Goal: Task Accomplishment & Management: Use online tool/utility

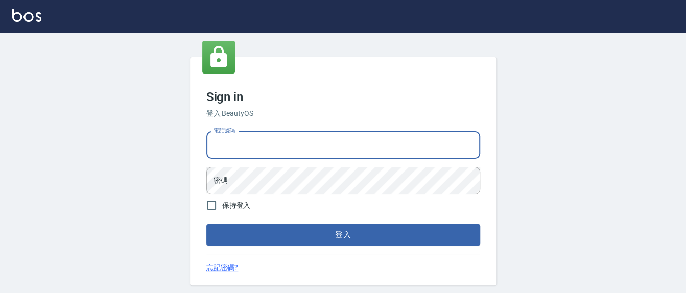
click at [268, 143] on input "電話號碼" at bounding box center [343, 145] width 274 height 28
click at [430, 149] on input "0926965269" at bounding box center [343, 145] width 274 height 28
drag, startPoint x: 217, startPoint y: 139, endPoint x: 328, endPoint y: 140, distance: 110.3
click at [328, 140] on input "0926965269" at bounding box center [343, 145] width 274 height 28
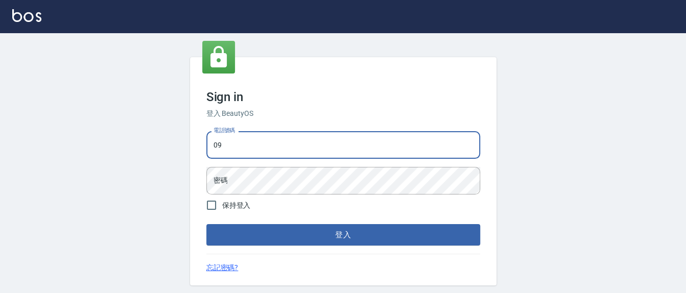
type input "0"
click at [322, 139] on input "電話號碼" at bounding box center [343, 145] width 274 height 28
type input "24255330"
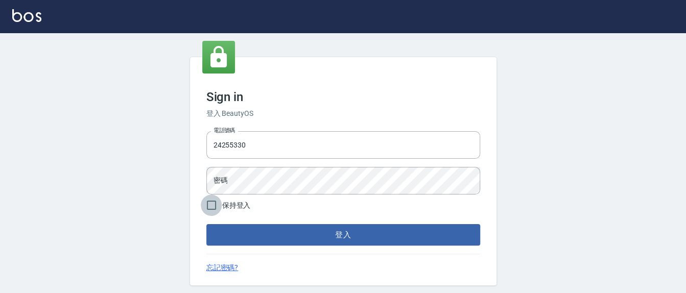
click at [217, 206] on input "保持登入" at bounding box center [211, 204] width 21 height 21
checkbox input "true"
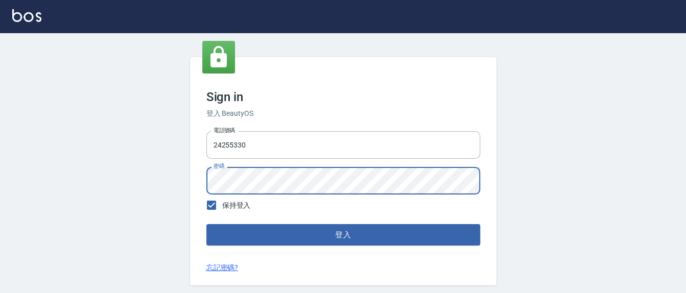
click at [206, 224] on button "登入" at bounding box center [343, 234] width 274 height 21
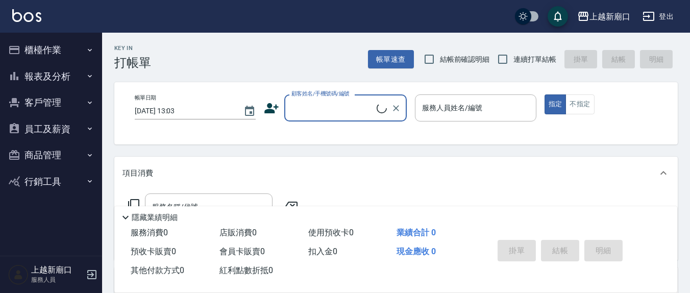
click at [55, 102] on button "客戶管理" at bounding box center [51, 102] width 94 height 27
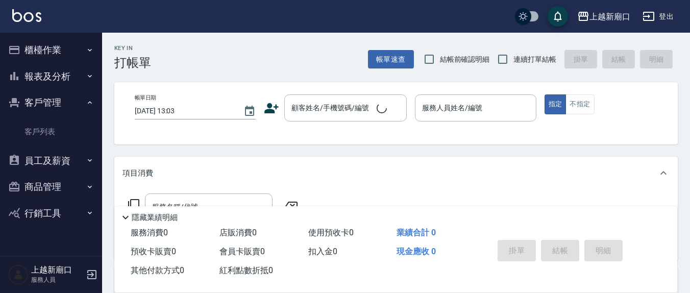
click at [46, 98] on button "客戶管理" at bounding box center [51, 102] width 94 height 27
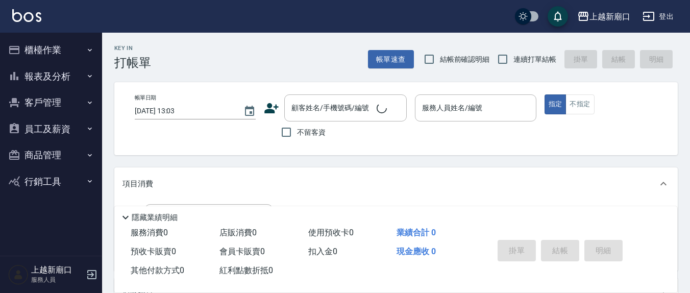
click at [37, 99] on button "客戶管理" at bounding box center [51, 102] width 94 height 27
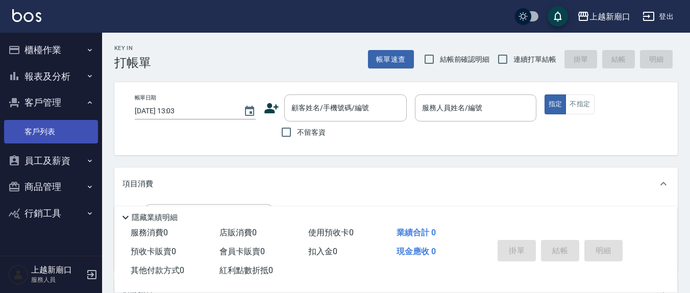
click at [47, 128] on link "客戶列表" at bounding box center [51, 131] width 94 height 23
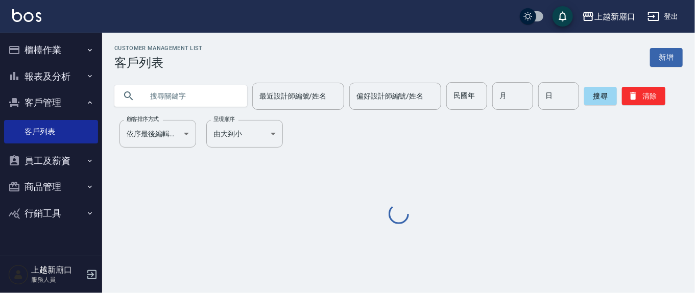
click at [208, 100] on input "text" at bounding box center [191, 96] width 96 height 28
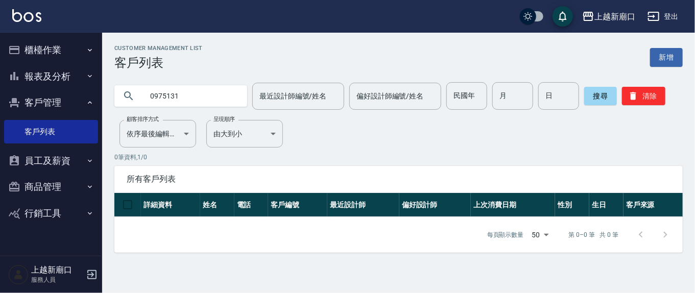
drag, startPoint x: 165, startPoint y: 94, endPoint x: 117, endPoint y: 99, distance: 48.8
click at [117, 99] on div "0975131" at bounding box center [180, 95] width 133 height 21
type input "131"
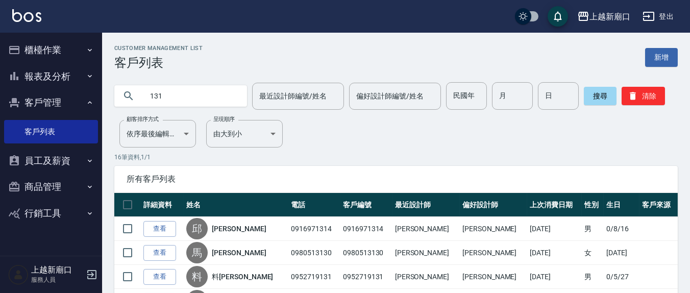
scroll to position [106, 0]
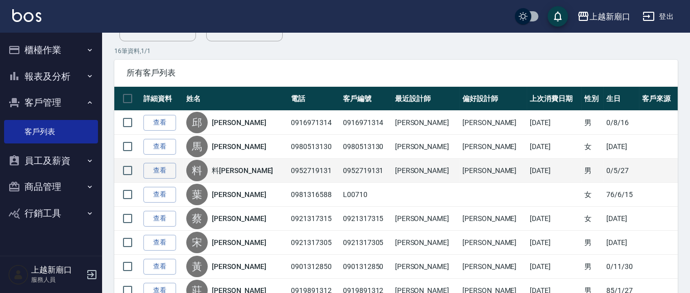
drag, startPoint x: 566, startPoint y: 168, endPoint x: 559, endPoint y: 168, distance: 6.6
click at [559, 168] on tr "查看 料 料[PERSON_NAME] 0952719131 0952719131 [PERSON_NAME] [PERSON_NAME] [DATE] 男 …" at bounding box center [396, 171] width 564 height 24
click at [288, 167] on td "0952719131" at bounding box center [314, 171] width 52 height 24
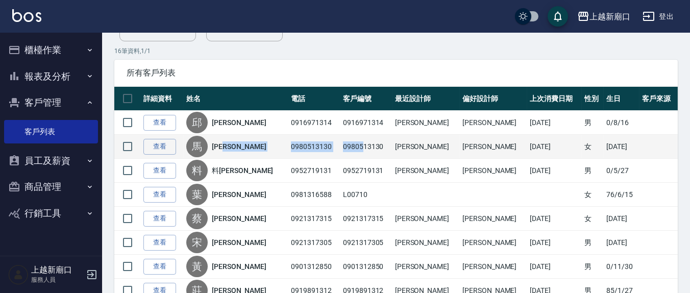
drag, startPoint x: 268, startPoint y: 142, endPoint x: 348, endPoint y: 152, distance: 80.2
click at [348, 152] on tr "查看 馬 [PERSON_NAME] 0980513130 0980513130 [PERSON_NAME] [PERSON_NAME] [DATE] 女 […" at bounding box center [396, 147] width 564 height 24
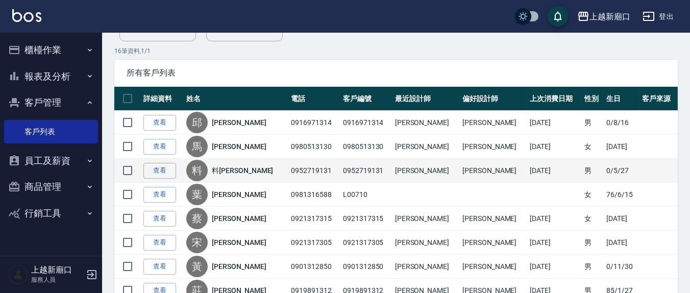
click at [376, 169] on td "0952719131" at bounding box center [366, 171] width 52 height 24
click at [165, 169] on link "查看" at bounding box center [159, 171] width 33 height 16
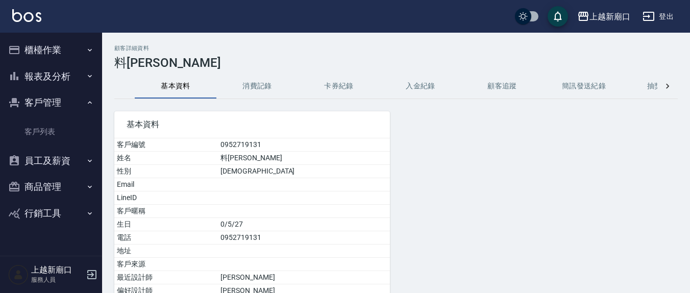
click at [281, 71] on div "顧客詳細資料 料[PERSON_NAME] 基本資料 消費記錄 卡券紀錄 入金紀錄 顧客追蹤 簡訊發送紀錄 抽獎券紀錄 基本資料 客戶編號 095271913…" at bounding box center [396, 217] width 588 height 345
click at [265, 85] on button "消費記錄" at bounding box center [257, 86] width 82 height 25
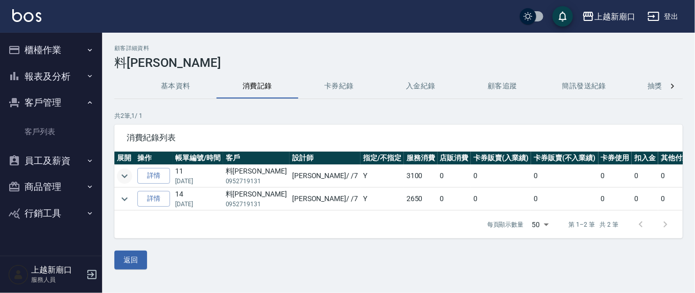
click at [129, 174] on icon "expand row" at bounding box center [124, 176] width 12 height 12
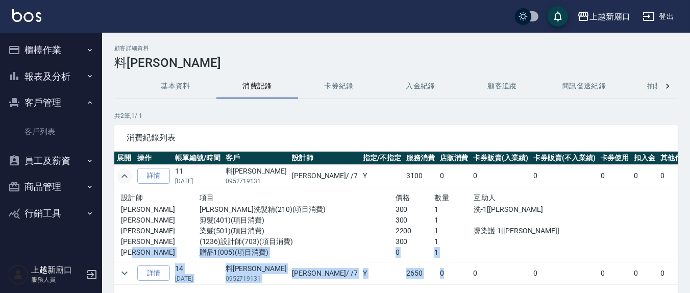
drag, startPoint x: 187, startPoint y: 250, endPoint x: 429, endPoint y: 264, distance: 242.9
click at [404, 267] on tbody "詳情 11 [DATE] 料[PERSON_NAME] 0952719131 [PERSON_NAME]/ /7 Y 3100 0 0 0 0 0 0 310…" at bounding box center [439, 225] width 650 height 120
click at [474, 256] on div at bounding box center [532, 252] width 117 height 11
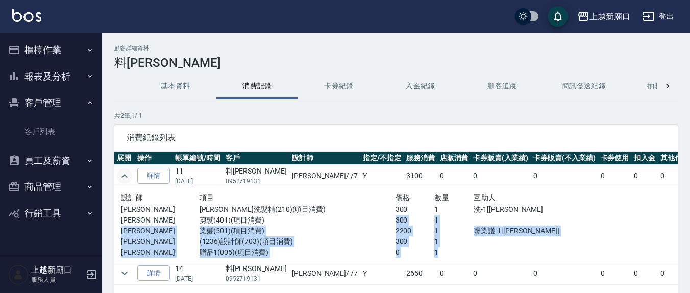
drag, startPoint x: 388, startPoint y: 245, endPoint x: 248, endPoint y: 212, distance: 144.5
click at [248, 213] on div "設計師 項目 價格 數量 互助人 [PERSON_NAME]娜洗髮精(210)(項目消費) 300 1 洗-1[[PERSON_NAME]] [PERSON_…" at bounding box center [356, 224] width 471 height 66
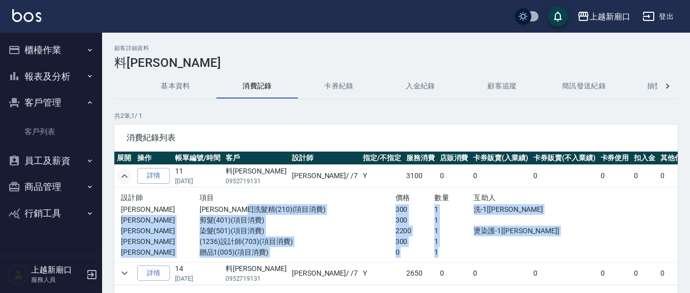
click at [322, 237] on p "(1236)設計師(703)(項目消費)" at bounding box center [298, 241] width 196 height 11
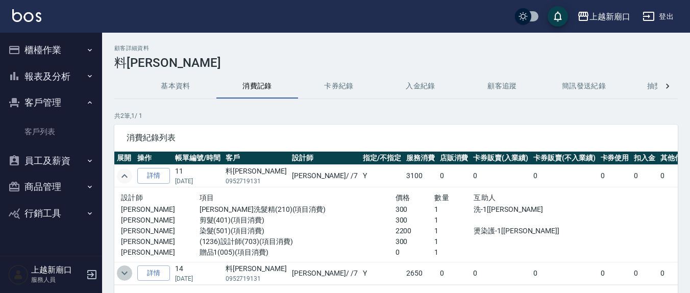
click at [128, 271] on icon "expand row" at bounding box center [124, 273] width 12 height 12
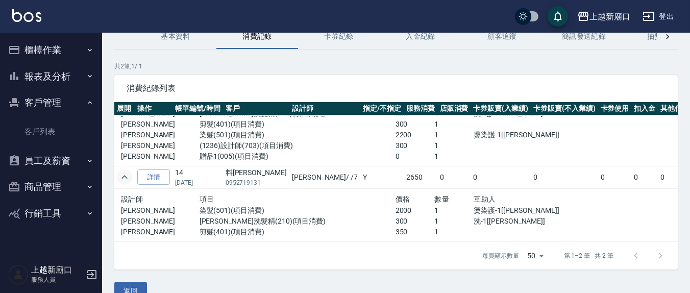
scroll to position [69, 0]
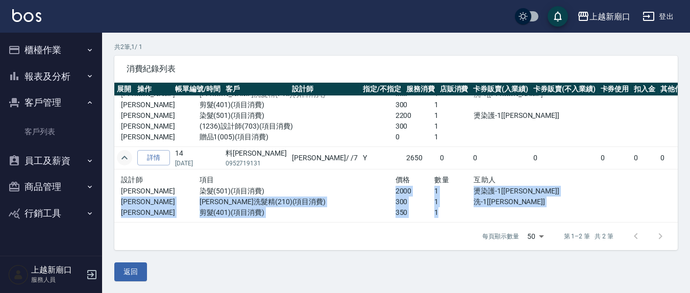
drag, startPoint x: 334, startPoint y: 180, endPoint x: 407, endPoint y: 200, distance: 76.3
click at [407, 200] on div "設計師 項目 價格 數量 互助人 [PERSON_NAME](501)(項目消費) 2000 1 燙染護-1[[PERSON_NAME]] [PERSON_N…" at bounding box center [356, 196] width 471 height 45
click at [434, 207] on p "1" at bounding box center [453, 212] width 39 height 11
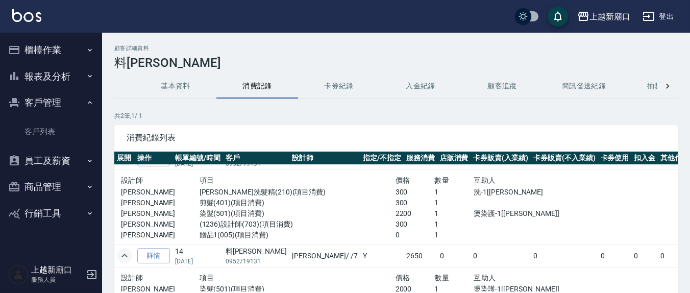
scroll to position [0, 0]
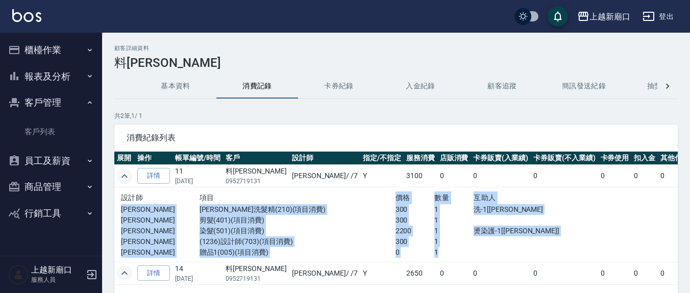
drag, startPoint x: 394, startPoint y: 218, endPoint x: 406, endPoint y: 251, distance: 34.4
click at [406, 251] on div "設計師 項目 價格 數量 互助人 [PERSON_NAME]娜洗髮精(210)(項目消費) 300 1 洗-1[[PERSON_NAME]] [PERSON_…" at bounding box center [356, 224] width 471 height 66
click at [434, 251] on p "1" at bounding box center [453, 252] width 39 height 11
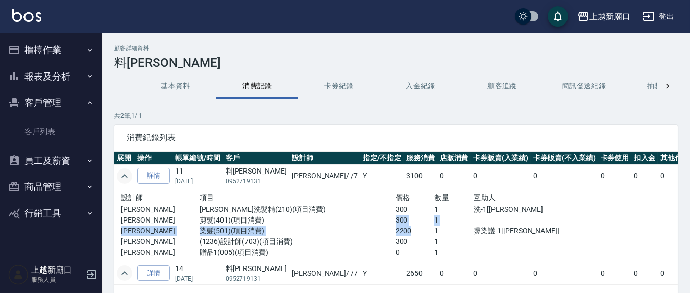
drag, startPoint x: 356, startPoint y: 218, endPoint x: 396, endPoint y: 232, distance: 42.8
click at [393, 228] on div "設計師 項目 價格 數量 互助人 [PERSON_NAME]娜洗髮精(210)(項目消費) 300 1 洗-1[[PERSON_NAME]] [PERSON_…" at bounding box center [356, 224] width 471 height 66
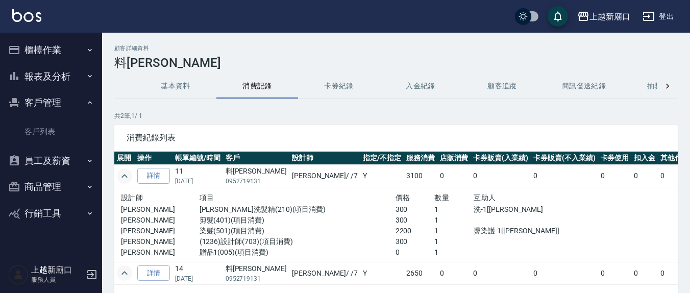
click at [434, 233] on p "1" at bounding box center [453, 231] width 39 height 11
drag, startPoint x: 385, startPoint y: 230, endPoint x: 357, endPoint y: 233, distance: 27.7
click at [357, 233] on div "[PERSON_NAME](501)(項目消費) 2200 1 燙染護-1[[PERSON_NAME]]" at bounding box center [356, 231] width 471 height 11
click at [360, 235] on p "染髮(501)(項目消費)" at bounding box center [298, 231] width 196 height 11
click at [396, 237] on p "300" at bounding box center [415, 241] width 39 height 11
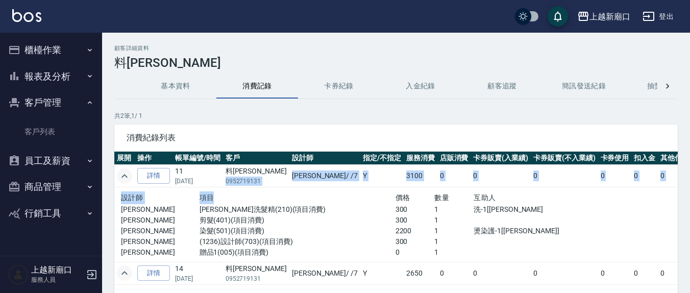
drag, startPoint x: 225, startPoint y: 180, endPoint x: 290, endPoint y: 202, distance: 68.9
click at [290, 201] on tbody "詳情 11 [DATE] 料[PERSON_NAME] 0952719131 [PERSON_NAME]/ /7 Y 3100 0 0 0 0 0 0 310…" at bounding box center [439, 251] width 650 height 173
click at [248, 198] on div "項目" at bounding box center [298, 197] width 196 height 13
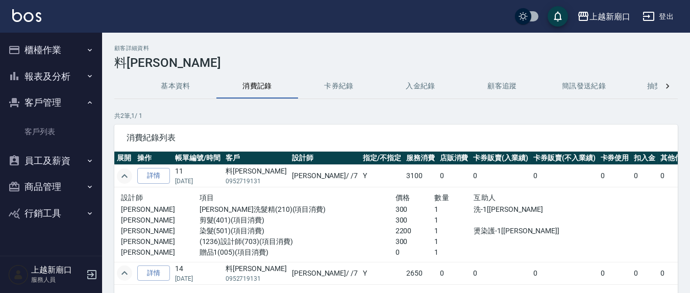
click at [69, 53] on button "櫃檯作業" at bounding box center [51, 50] width 94 height 27
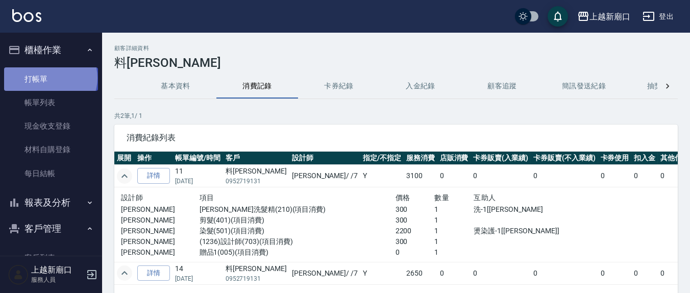
click at [50, 78] on link "打帳單" at bounding box center [51, 78] width 94 height 23
